Goal: Transaction & Acquisition: Download file/media

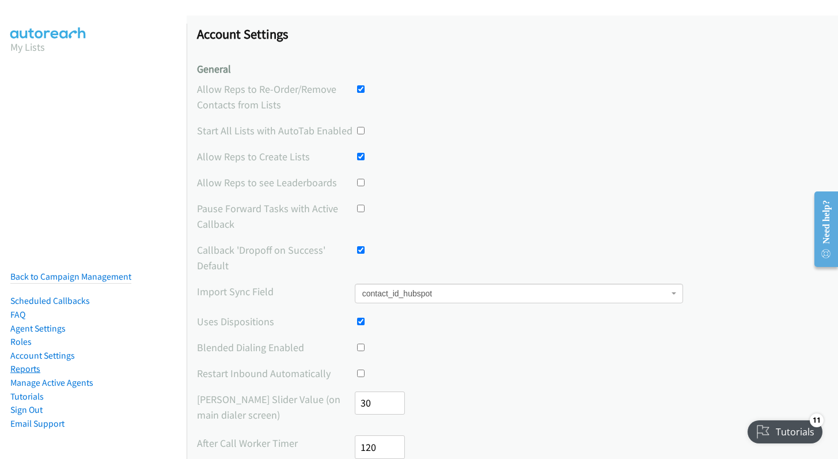
click at [26, 369] on link "Reports" at bounding box center [25, 368] width 30 height 11
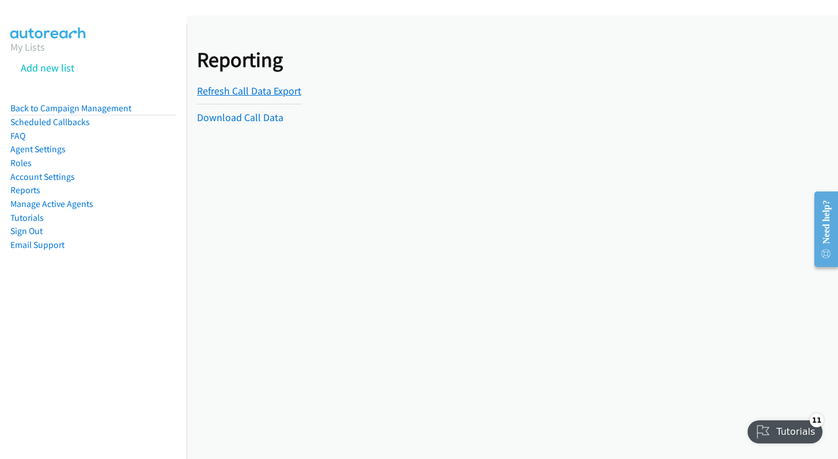
click at [281, 93] on link "Refresh Call Data Export" at bounding box center [249, 90] width 104 height 13
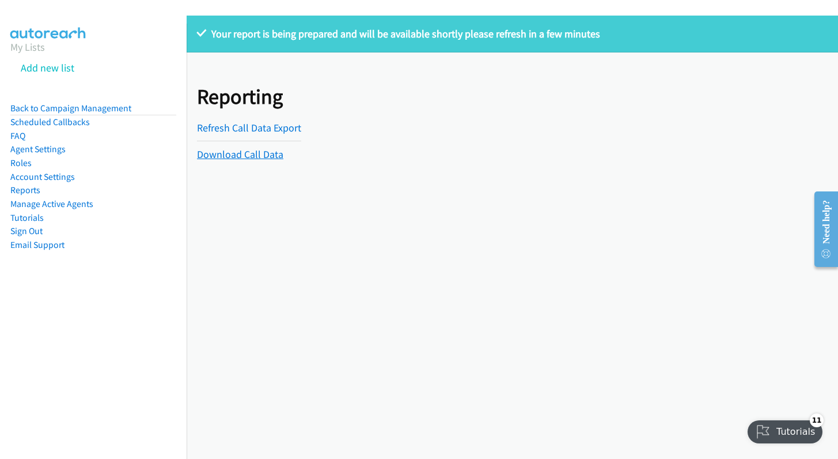
click at [244, 157] on link "Download Call Data" at bounding box center [240, 154] width 86 height 13
